Goal: Task Accomplishment & Management: Use online tool/utility

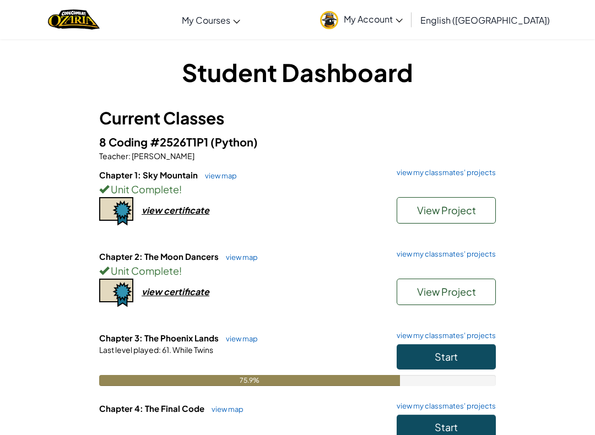
click at [484, 353] on button "Start" at bounding box center [446, 356] width 99 height 25
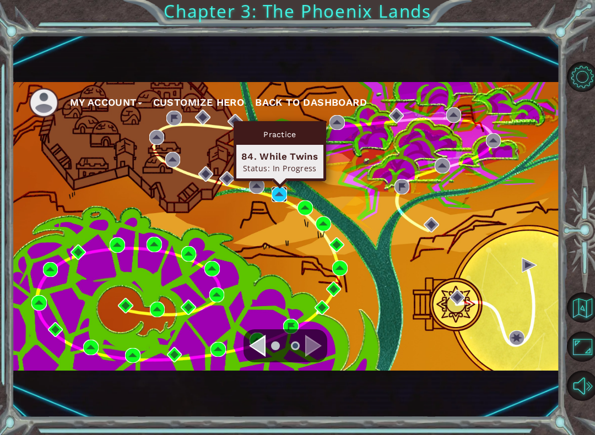
click at [273, 197] on img at bounding box center [279, 194] width 15 height 15
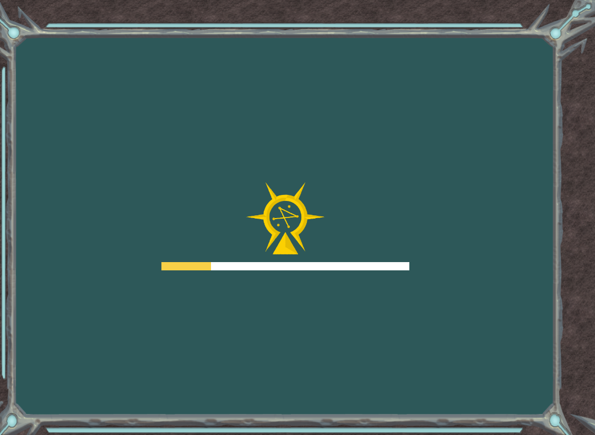
click at [284, 200] on img at bounding box center [285, 218] width 79 height 72
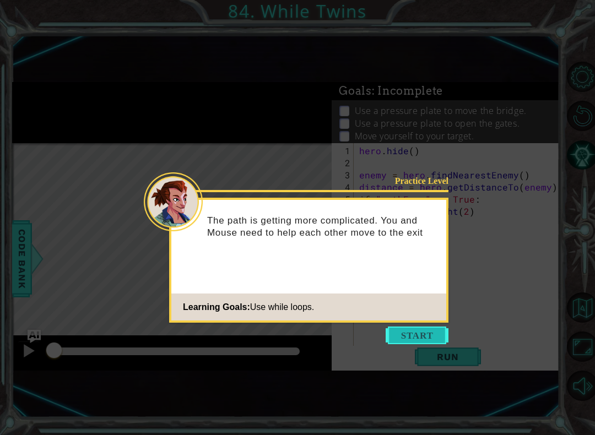
click at [407, 342] on button "Start" at bounding box center [417, 336] width 63 height 18
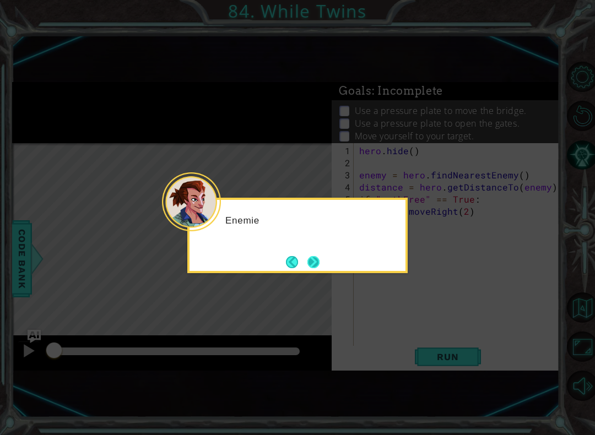
click at [317, 263] on button "Next" at bounding box center [313, 262] width 14 height 14
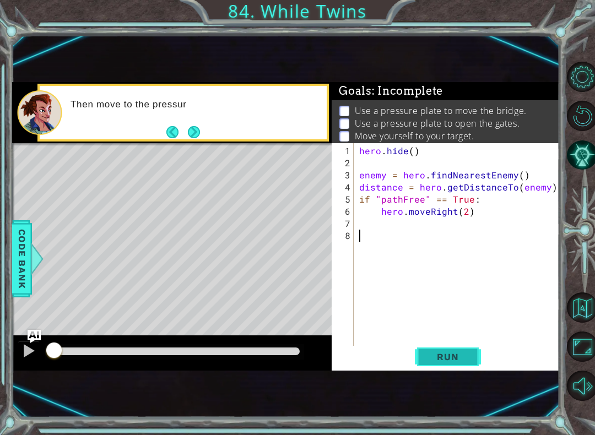
click at [468, 364] on button "Run" at bounding box center [448, 357] width 66 height 23
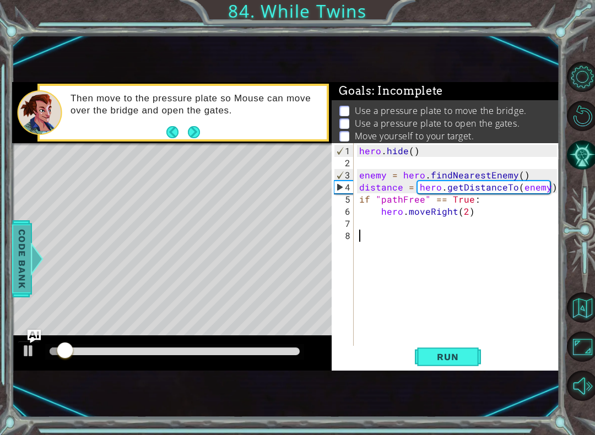
click at [32, 269] on div at bounding box center [37, 258] width 14 height 33
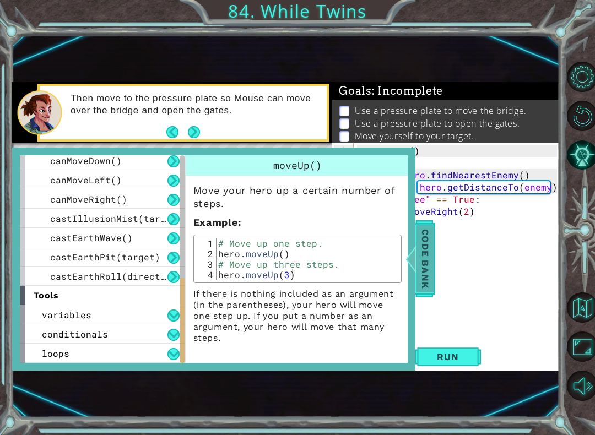
scroll to position [409, 0]
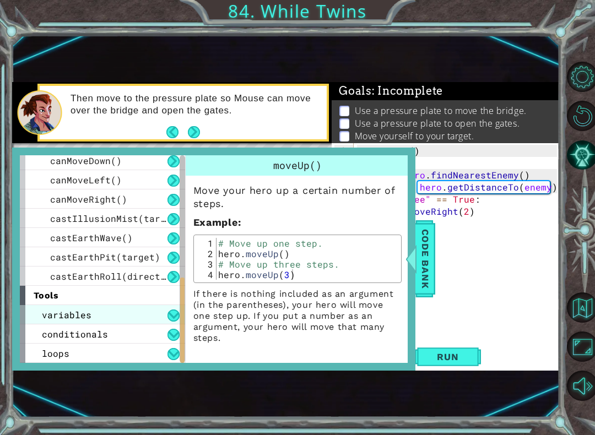
click at [61, 321] on div "variables" at bounding box center [102, 314] width 165 height 19
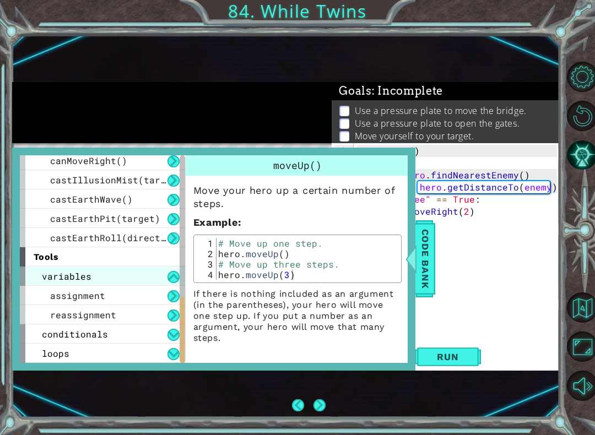
scroll to position [448, 0]
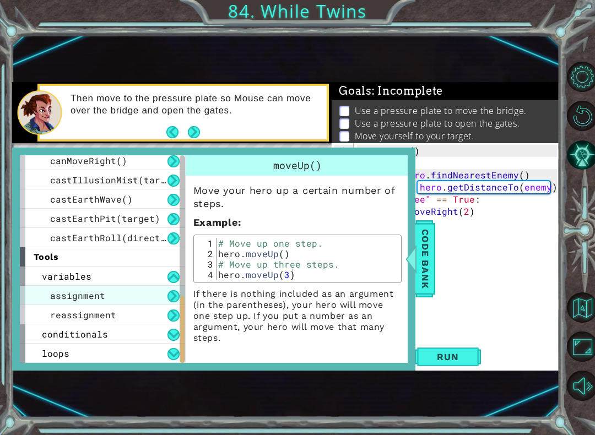
click at [53, 298] on span "assignment" at bounding box center [77, 296] width 55 height 12
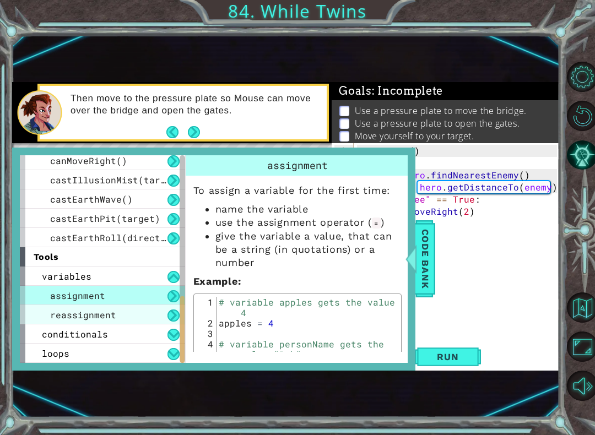
click at [49, 314] on div "reassignment" at bounding box center [102, 314] width 165 height 19
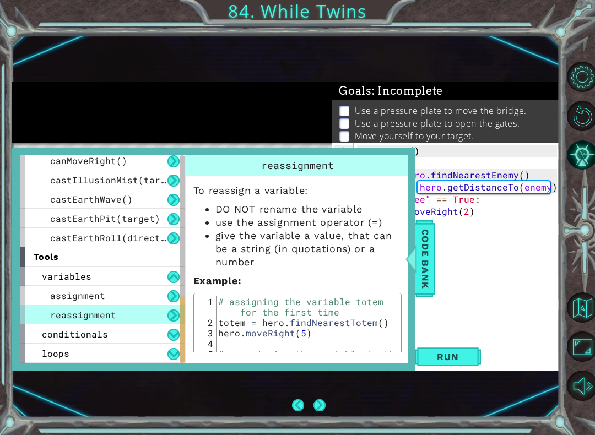
scroll to position [11, 0]
click at [55, 335] on span "conditionals" at bounding box center [75, 334] width 66 height 12
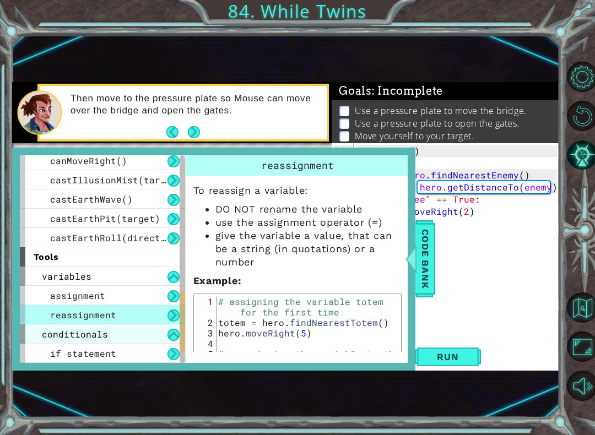
click at [53, 331] on span "conditionals" at bounding box center [75, 334] width 66 height 12
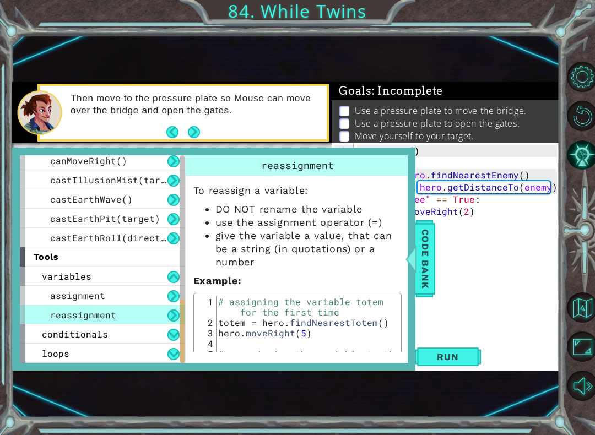
click at [169, 324] on div "reassignment" at bounding box center [102, 314] width 165 height 19
click at [173, 335] on button at bounding box center [174, 335] width 12 height 12
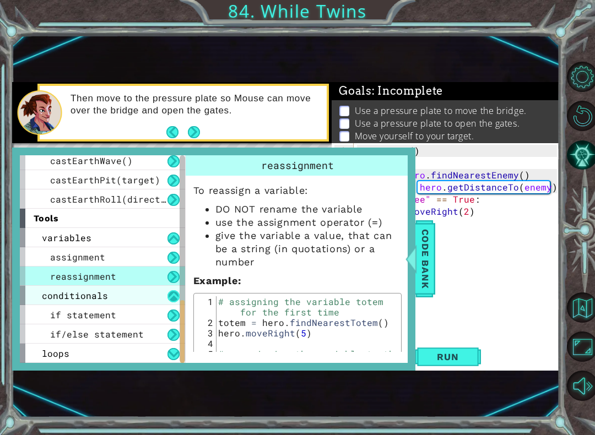
scroll to position [487, 0]
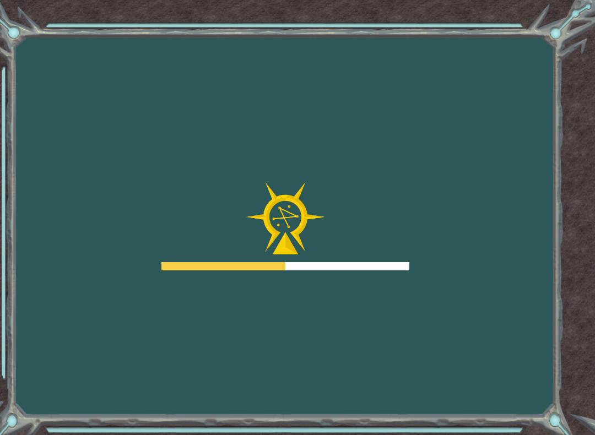
scroll to position [11, 0]
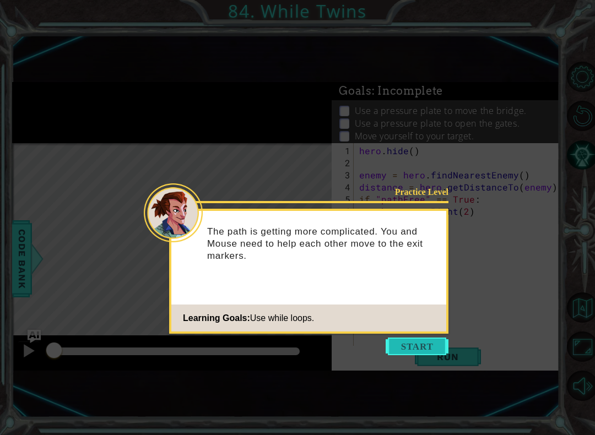
click at [406, 338] on button "Start" at bounding box center [417, 347] width 63 height 18
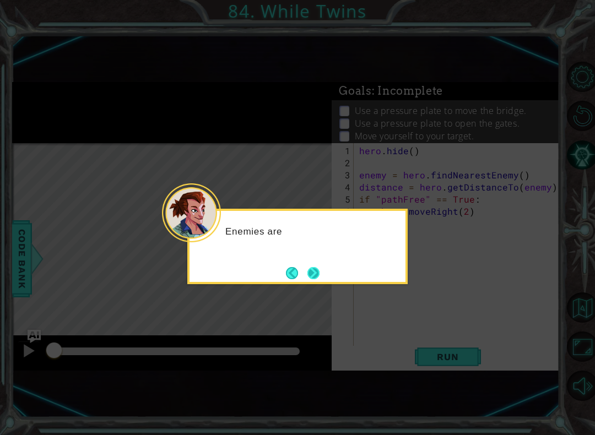
click at [319, 265] on button "Next" at bounding box center [313, 273] width 17 height 17
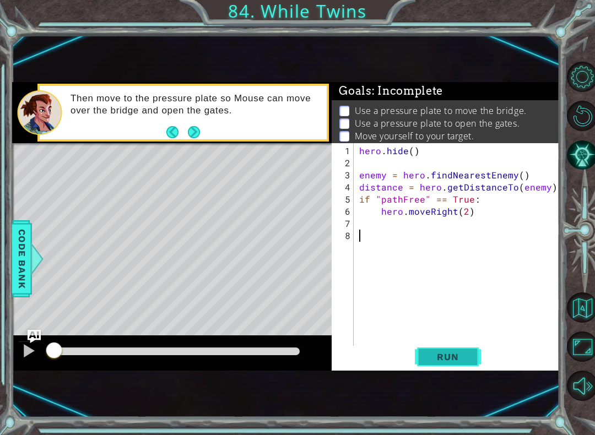
click at [463, 357] on span "Run" at bounding box center [448, 357] width 44 height 11
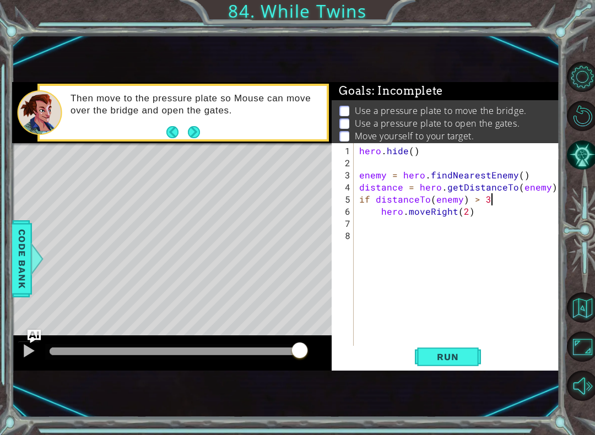
scroll to position [0, 8]
click at [468, 358] on span "Run" at bounding box center [448, 357] width 44 height 11
click at [453, 362] on span "Run" at bounding box center [448, 357] width 44 height 11
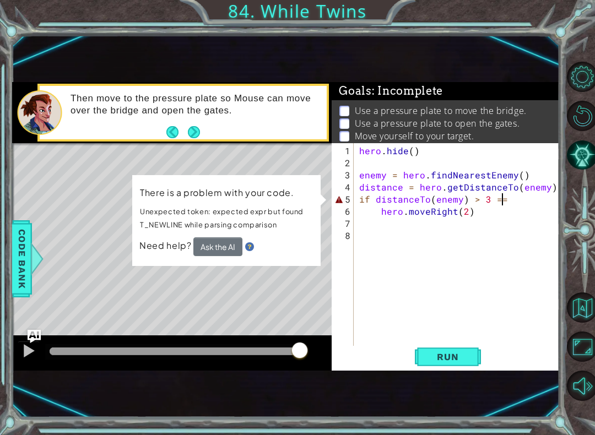
click at [231, 253] on button "Ask the AI" at bounding box center [217, 247] width 49 height 19
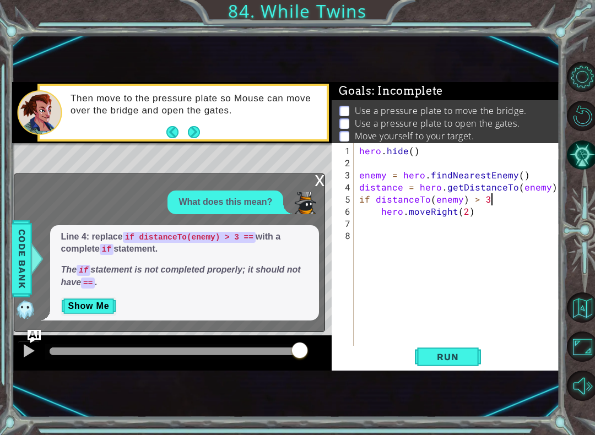
scroll to position [0, 7]
click at [444, 363] on button "Run" at bounding box center [448, 357] width 66 height 23
click at [471, 358] on button "Run" at bounding box center [448, 357] width 66 height 23
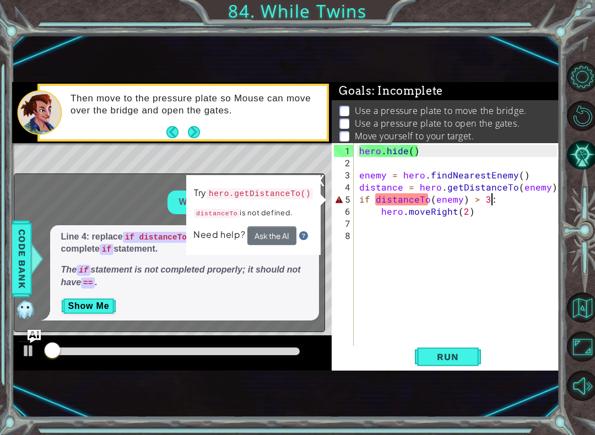
click at [311, 176] on div "Try hero.getDistanceTo() distanceTo is not defined. Need help? Ask the AI" at bounding box center [254, 215] width 136 height 82
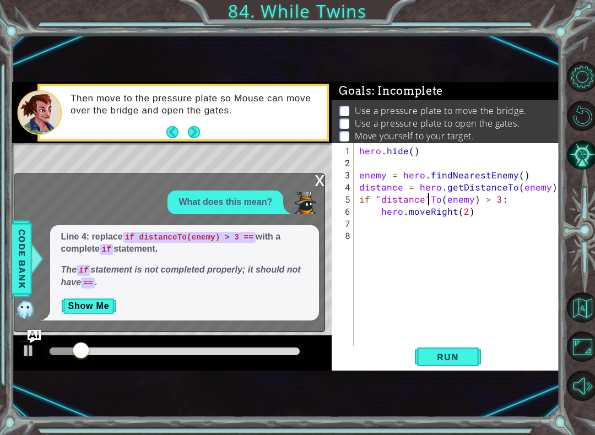
scroll to position [0, 4]
click at [320, 184] on div "x" at bounding box center [320, 179] width 10 height 11
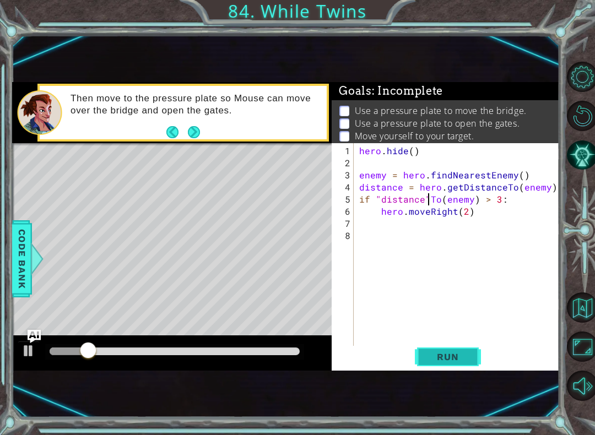
click at [457, 354] on span "Run" at bounding box center [448, 357] width 44 height 11
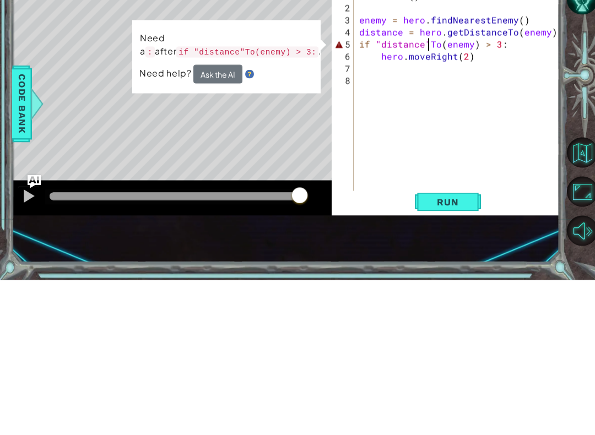
click at [220, 220] on button "Ask the AI" at bounding box center [217, 229] width 49 height 19
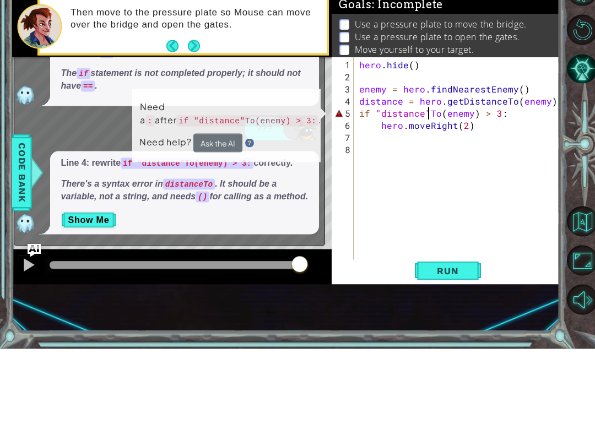
click at [106, 137] on div "What does this mean? Line 4: replace if distanceTo(enemy) > 3 == with a complet…" at bounding box center [166, 199] width 305 height 241
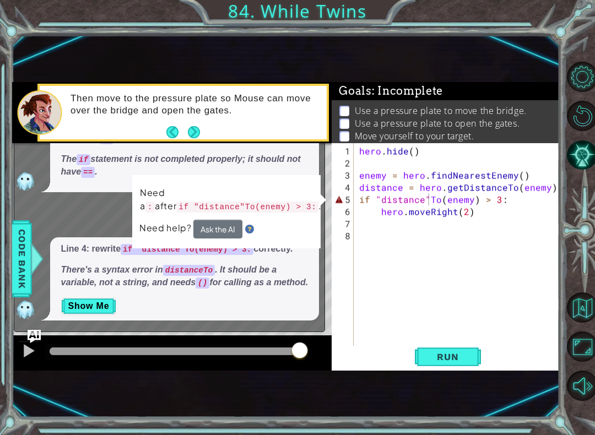
click at [292, 267] on p "There's a syntax error in distanceTo . It should be a variable, not a string, a…" at bounding box center [184, 276] width 247 height 25
click at [70, 315] on button "Show Me" at bounding box center [89, 307] width 56 height 18
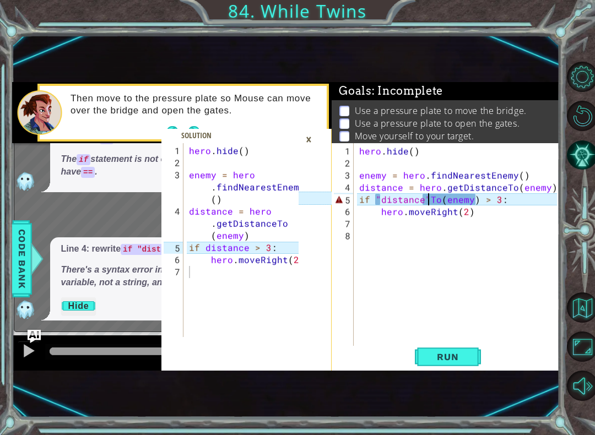
scroll to position [5, 0]
type textarea "if distance > 3:"
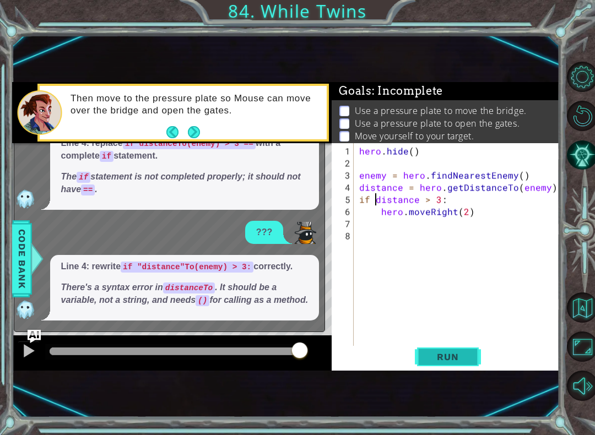
click at [455, 357] on span "Run" at bounding box center [448, 357] width 44 height 11
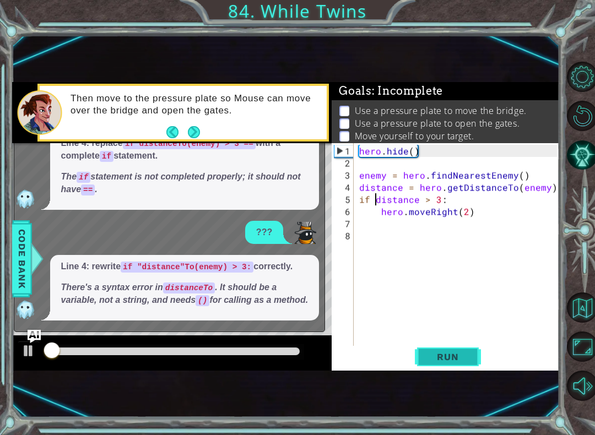
scroll to position [0, 0]
